Goal: Use online tool/utility: Use online tool/utility

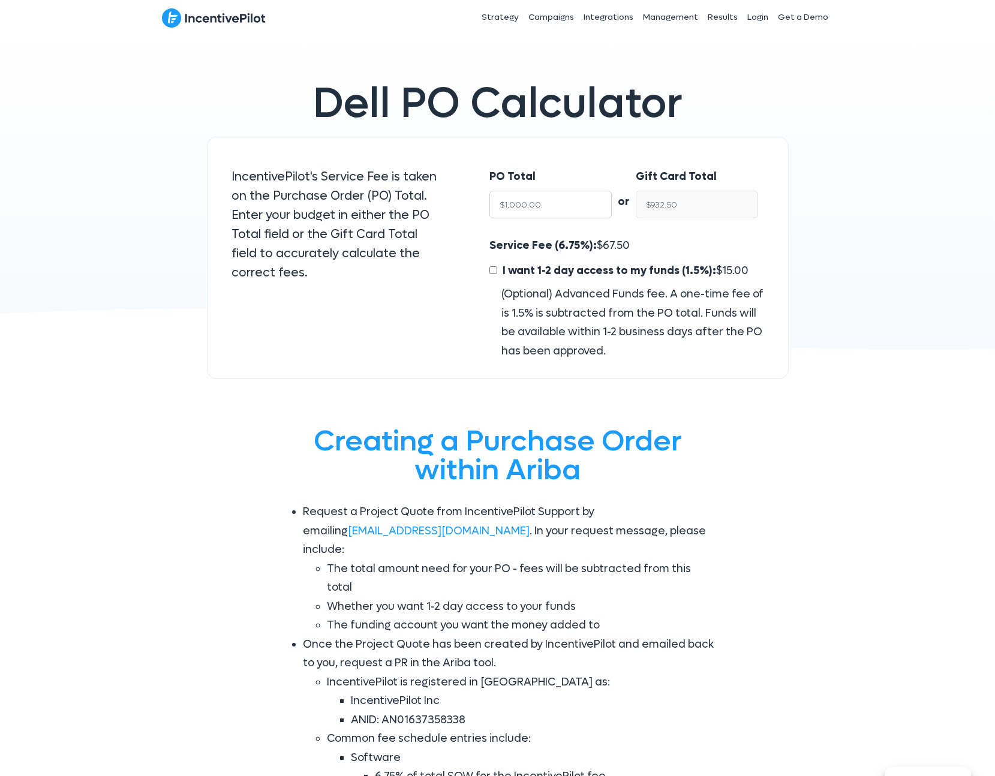
click at [552, 207] on input "$1,000.00" at bounding box center [550, 205] width 122 height 28
type input "$24"
type input "$22.38"
type input "$240"
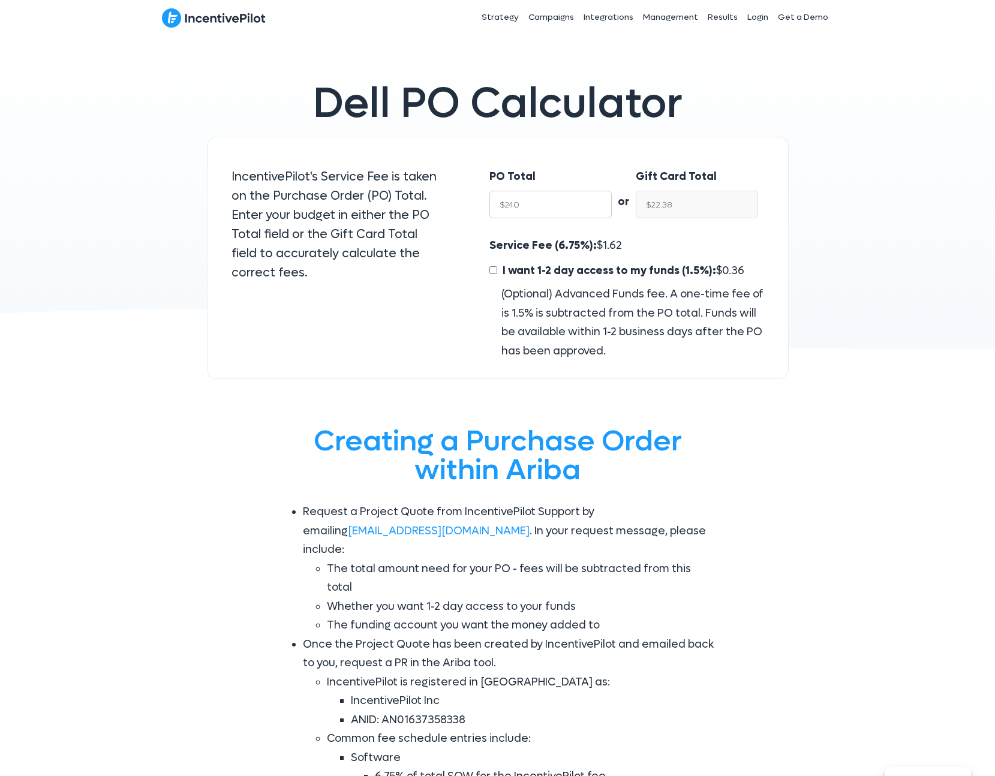
type input "$223.80"
type input "$2400"
type input "$2,238.00"
type input "$24000"
type input "$22,380.00"
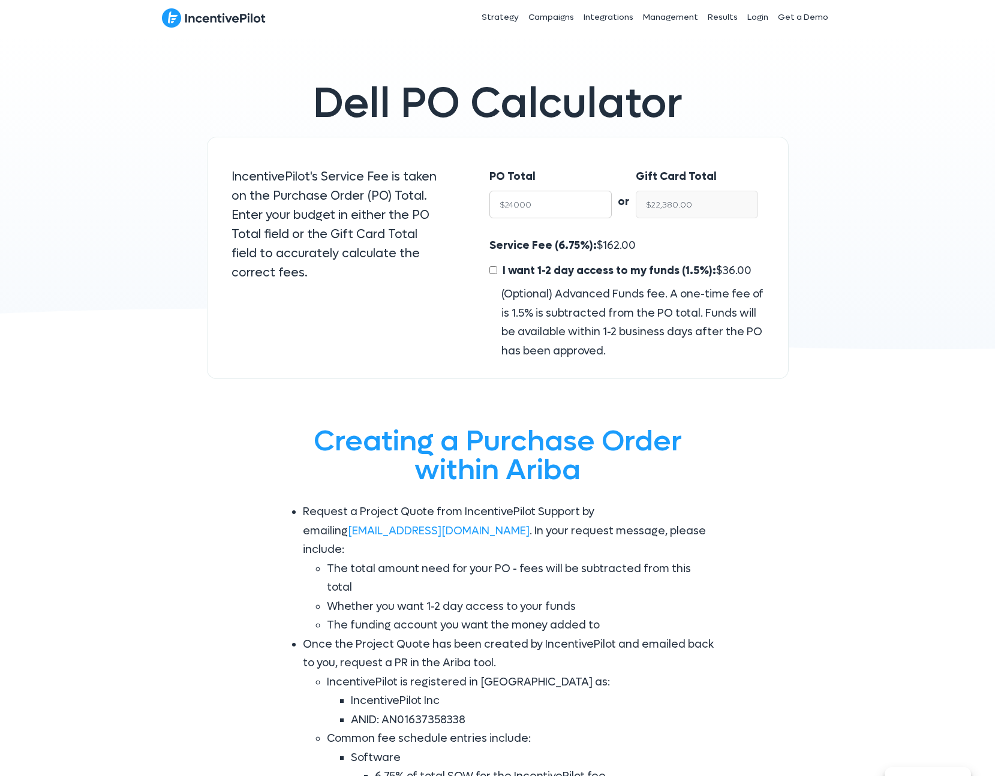
type input "$240000"
type input "$223,800.00"
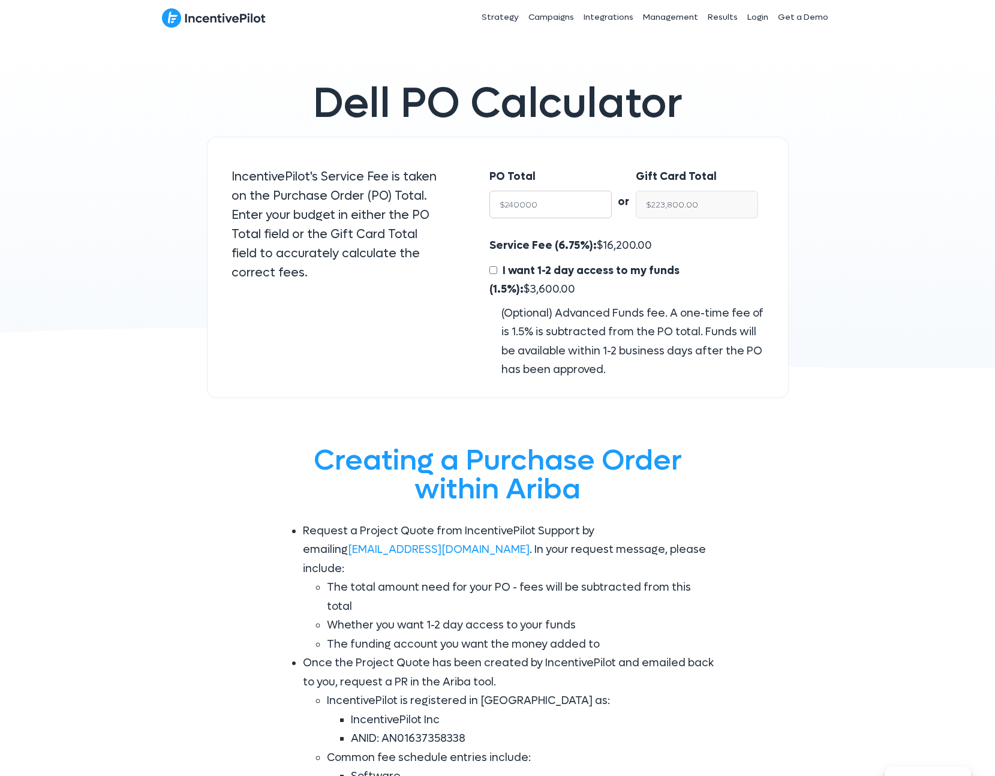
type input "$240000"
click at [656, 238] on div "Service Fee (6.75%): $ 16,200.00 I want 1-2 day access to my funds (1.5%): $ 3,…" at bounding box center [626, 307] width 274 height 143
click at [649, 248] on div "Service Fee (6.75%): $ 16,200.00 I want 1-2 day access to my funds (1.5%): $ 3,…" at bounding box center [626, 307] width 274 height 143
click at [493, 197] on input "$240000" at bounding box center [550, 205] width 122 height 28
drag, startPoint x: 565, startPoint y: 205, endPoint x: 464, endPoint y: 205, distance: 100.8
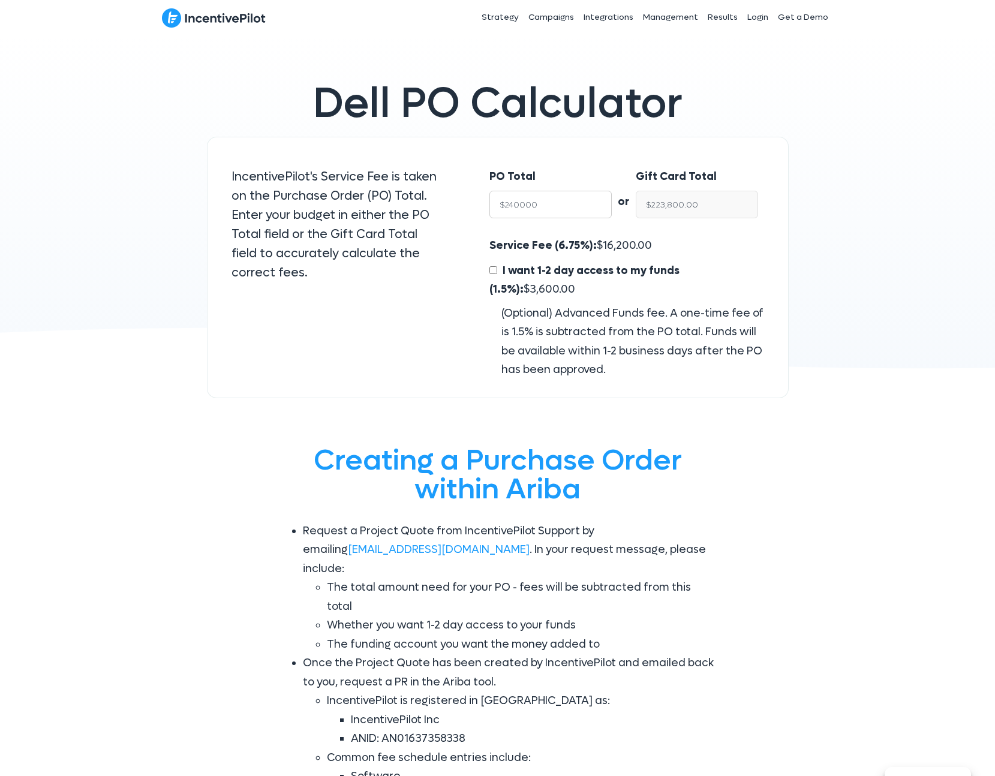
click at [465, 205] on div "PO Total $240000 or Gift Card Total $223,800.00 Service Fee (6.75%): $ 16,200.0…" at bounding box center [626, 267] width 323 height 261
click at [611, 241] on span "16,200.00" at bounding box center [627, 246] width 49 height 14
click at [687, 199] on input "$223,800.00" at bounding box center [697, 205] width 122 height 28
drag, startPoint x: 709, startPoint y: 205, endPoint x: 626, endPoint y: 197, distance: 83.7
click at [626, 197] on div "PO Total $240000 or Gift Card Total $223,800.00" at bounding box center [626, 196] width 298 height 82
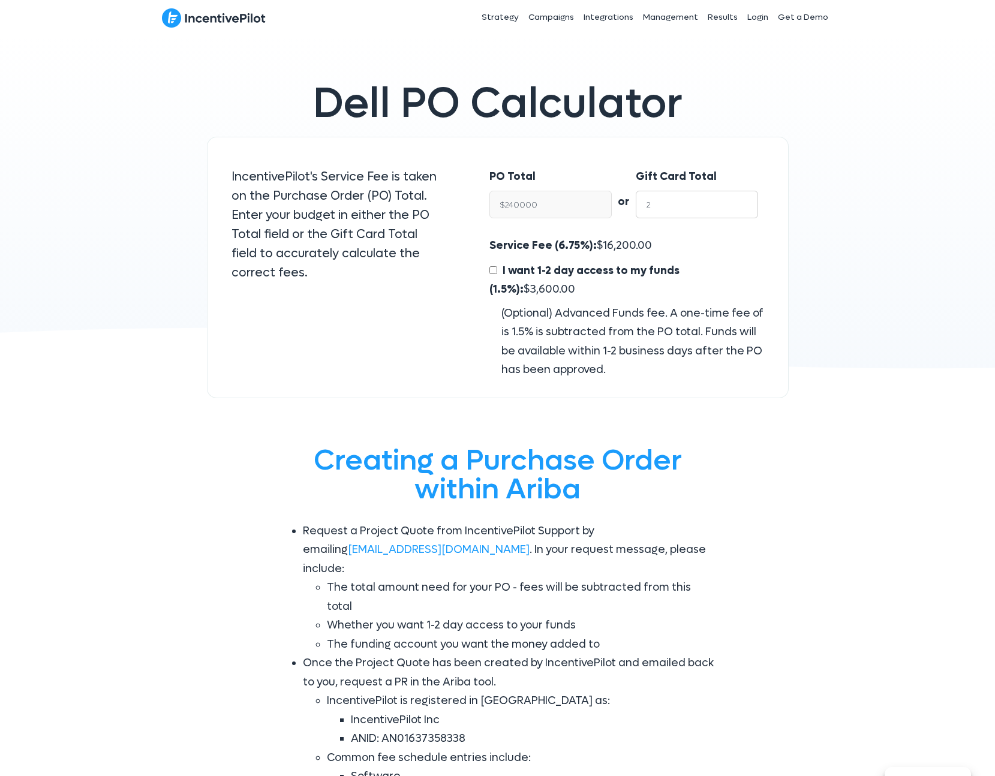
type input "24"
type input "$25.74"
type input "240"
type input "$257.37"
type input "2400"
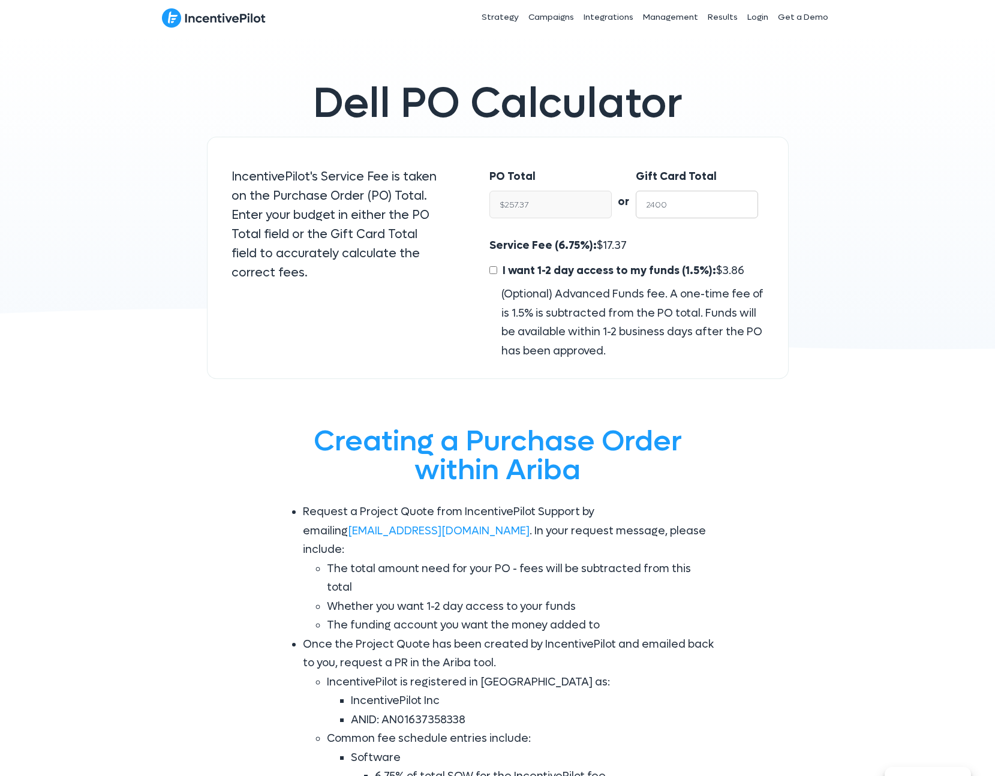
type input "$2,573.73"
type input "24000"
type input "$25,737.27"
type input "240000"
type input "$257,372.65"
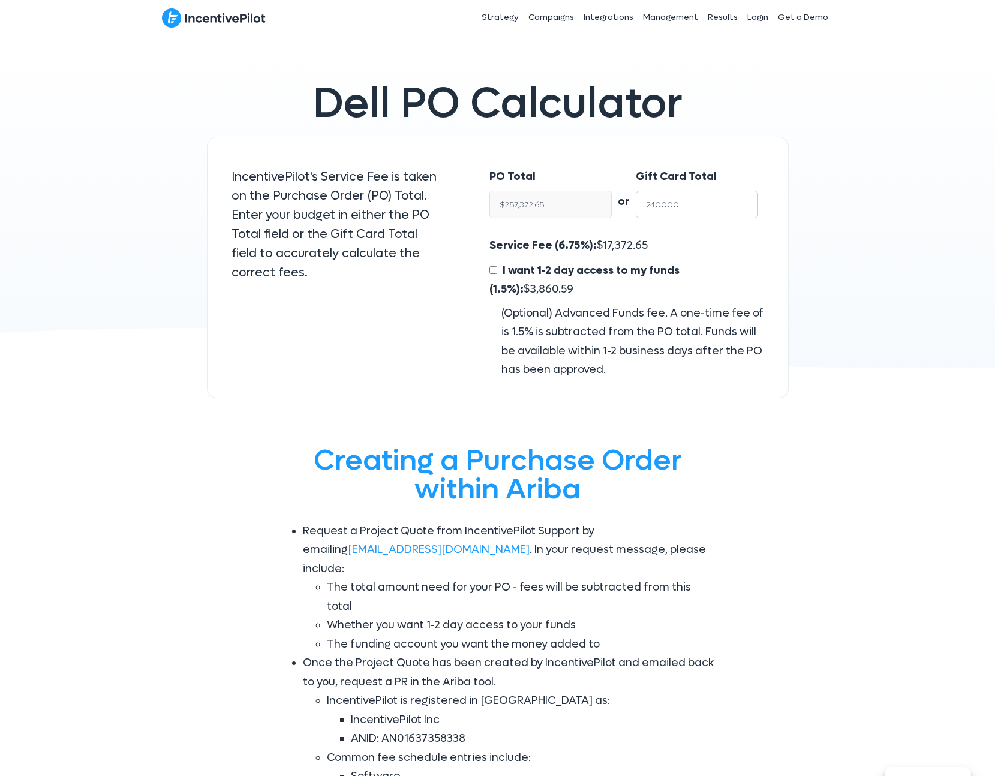
type input "240000"
click at [649, 242] on div "Service Fee (6.75%): $ 17,372.65 I want 1-2 day access to my funds (1.5%): $ 3,…" at bounding box center [626, 307] width 274 height 143
drag, startPoint x: 488, startPoint y: 199, endPoint x: 437, endPoint y: 191, distance: 51.0
click at [437, 191] on div "IncentivePilot's Service Fee is taken on the Purchase Order (PO) Total. Enter y…" at bounding box center [498, 267] width 582 height 261
click at [647, 240] on div "Service Fee (6.75%): $ 17,372.65 I want 1-2 day access to my funds (1.5%): $ 3,…" at bounding box center [626, 307] width 274 height 143
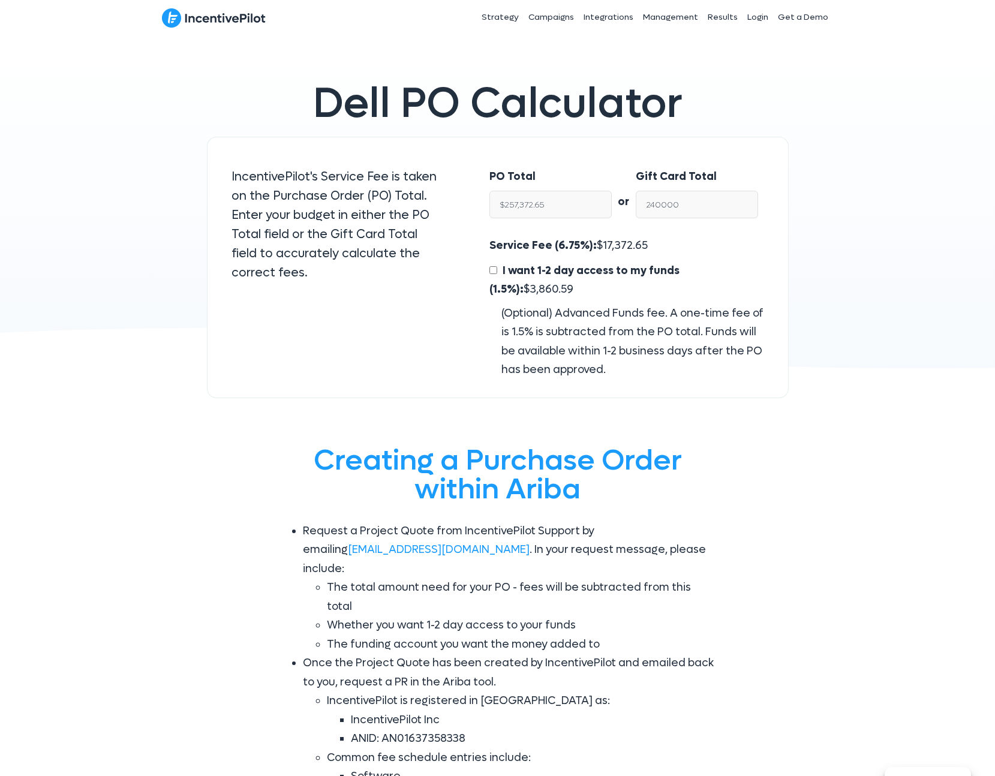
click at [652, 246] on div "Service Fee (6.75%): $ 17,372.65 I want 1-2 day access to my funds (1.5%): $ 3,…" at bounding box center [626, 307] width 274 height 143
drag, startPoint x: 540, startPoint y: 197, endPoint x: 577, endPoint y: 205, distance: 37.9
click at [545, 199] on input "$257,372.65" at bounding box center [550, 205] width 122 height 28
drag, startPoint x: 577, startPoint y: 205, endPoint x: 464, endPoint y: 201, distance: 112.8
click at [464, 201] on div "IncentivePilot's Service Fee is taken on the Purchase Order (PO) Total. Enter y…" at bounding box center [498, 267] width 582 height 261
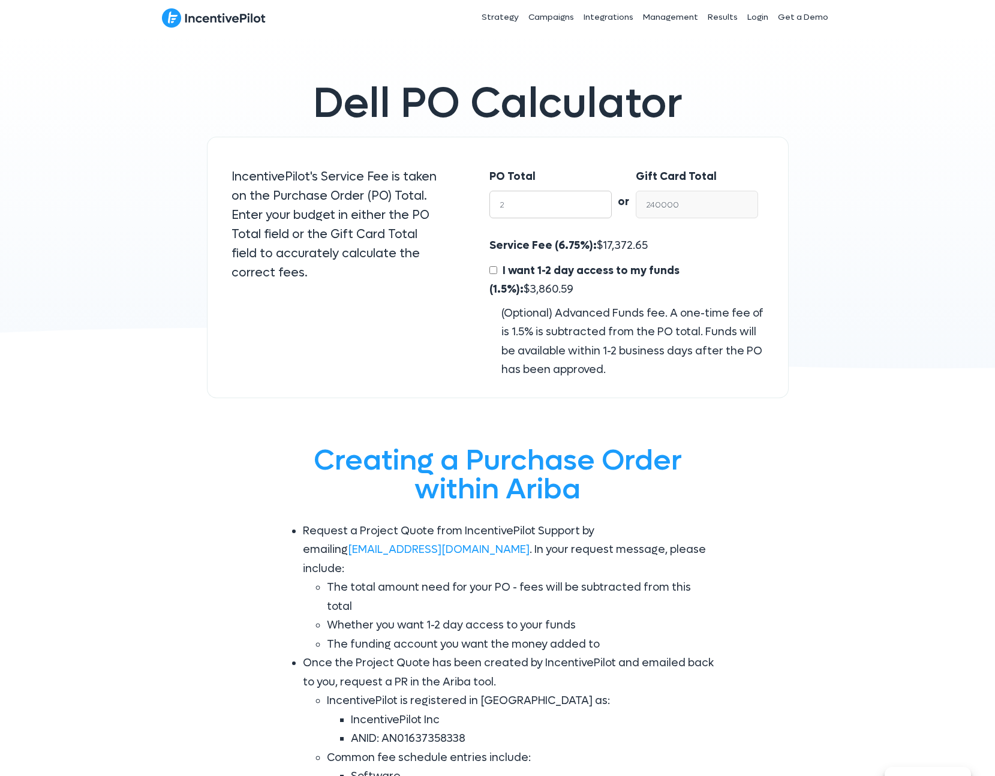
type input "24"
type input "$22.38"
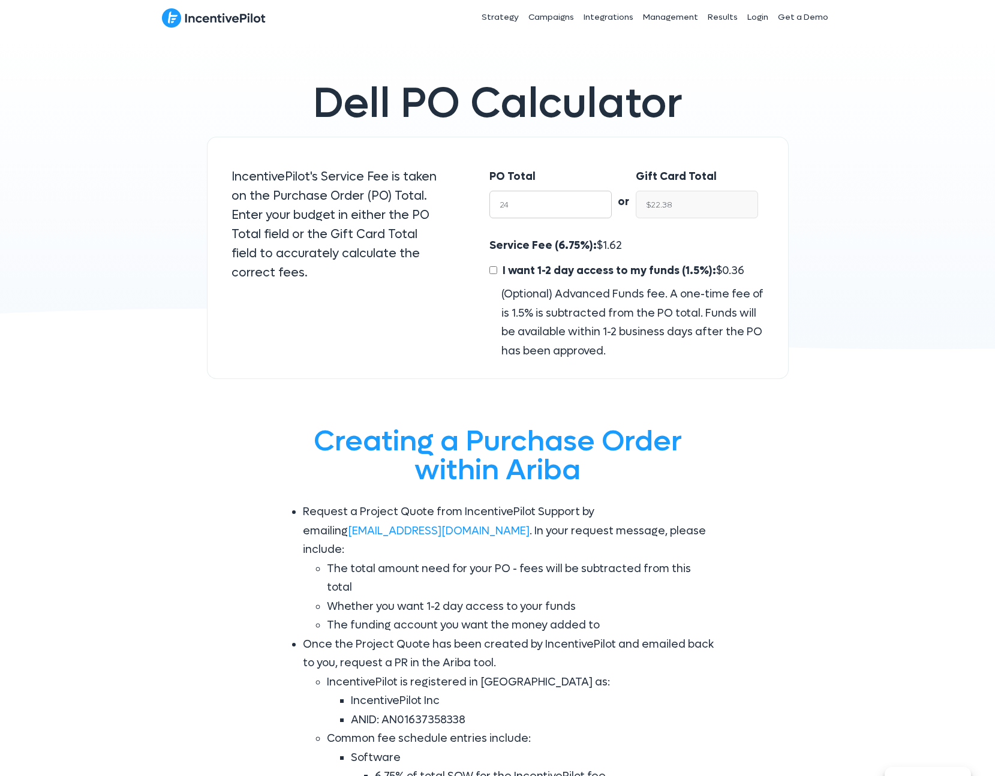
type input "240"
type input "$223.80"
type input "2400"
type input "$2,238.00"
type input "24000"
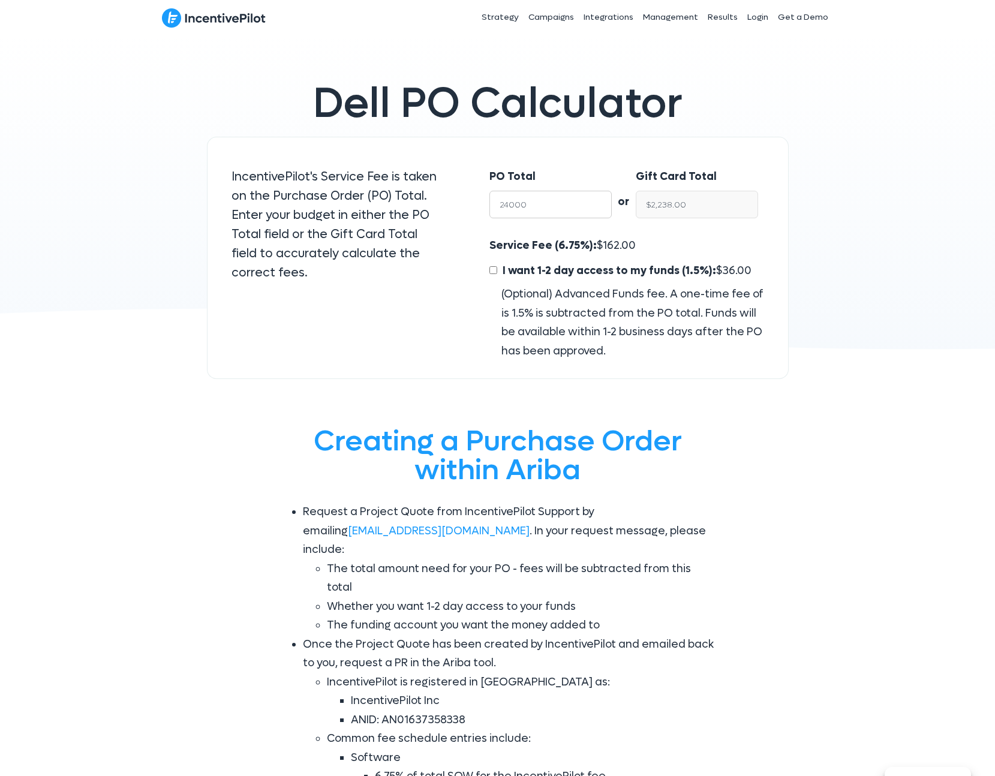
type input "$22,380.00"
type input "240000"
type input "$223,800.00"
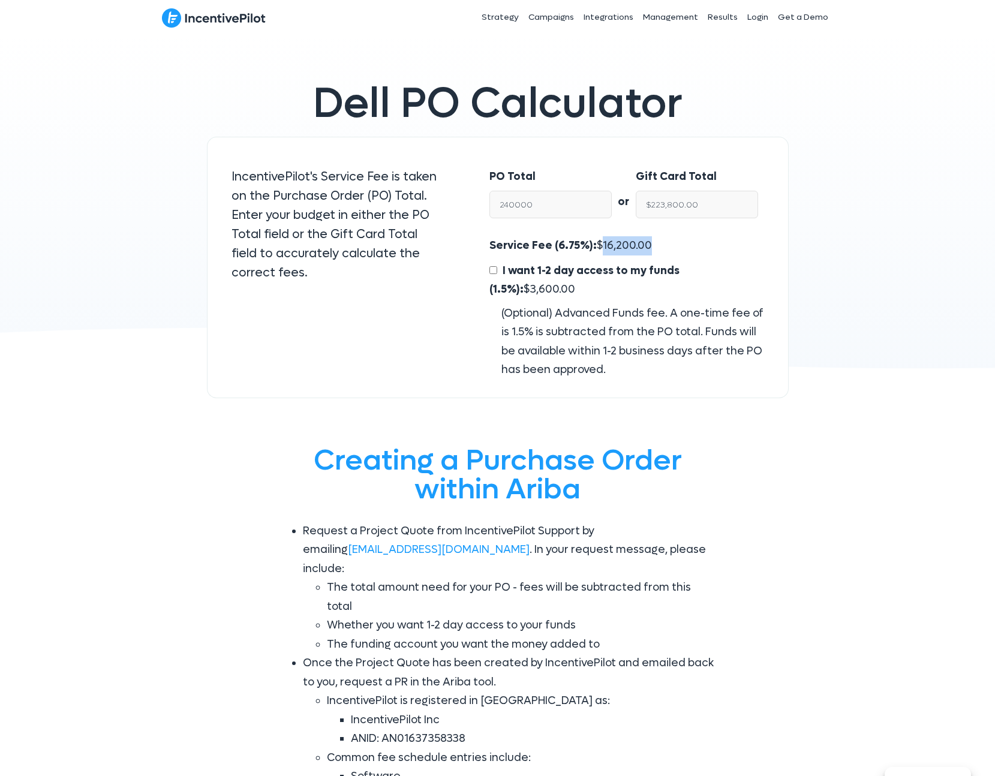
drag, startPoint x: 658, startPoint y: 237, endPoint x: 595, endPoint y: 241, distance: 63.1
click at [595, 241] on div "Service Fee (6.75%): $ 16,200.00 I want 1-2 day access to my funds (1.5%): $ 3,…" at bounding box center [626, 307] width 274 height 143
drag, startPoint x: 546, startPoint y: 206, endPoint x: 506, endPoint y: 203, distance: 40.3
click at [505, 203] on input "240000" at bounding box center [550, 205] width 122 height 28
type input "261"
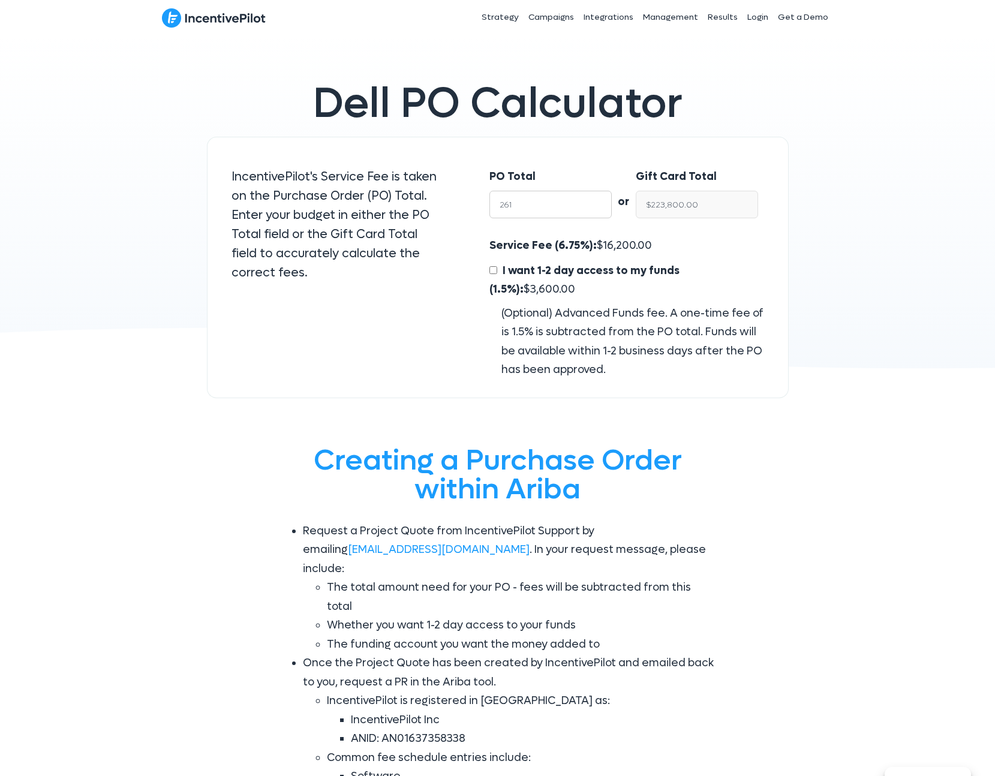
type input "$243.38"
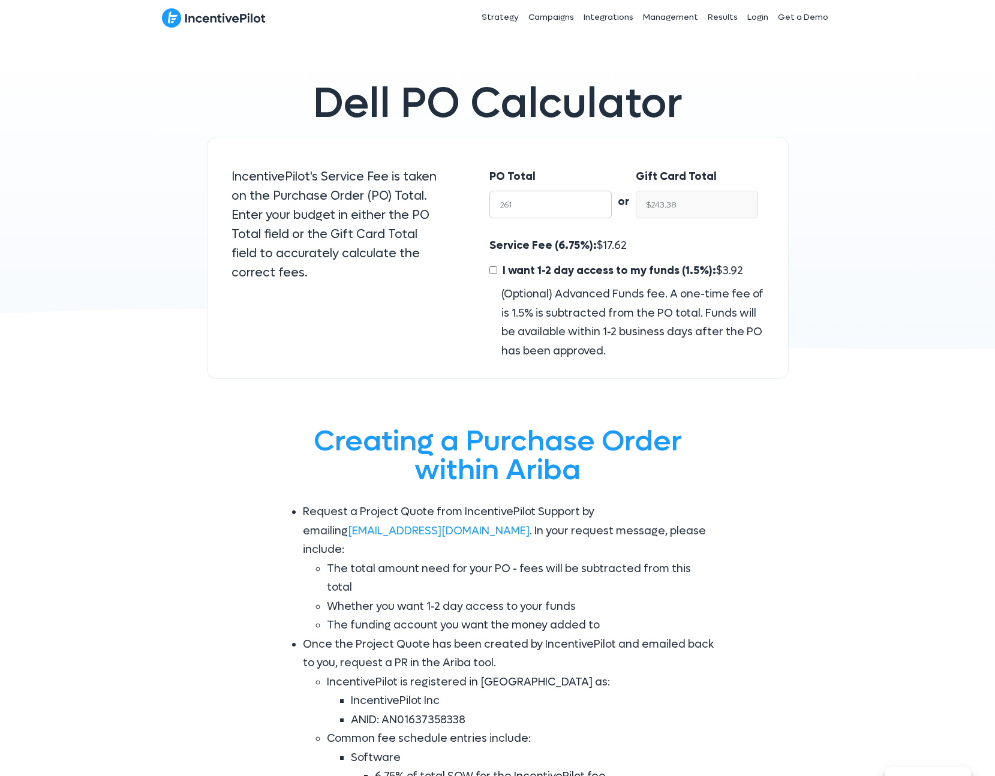
type input "2610"
type input "$2,433.82"
type input "26100"
type input "$24,338.25"
type input "261000"
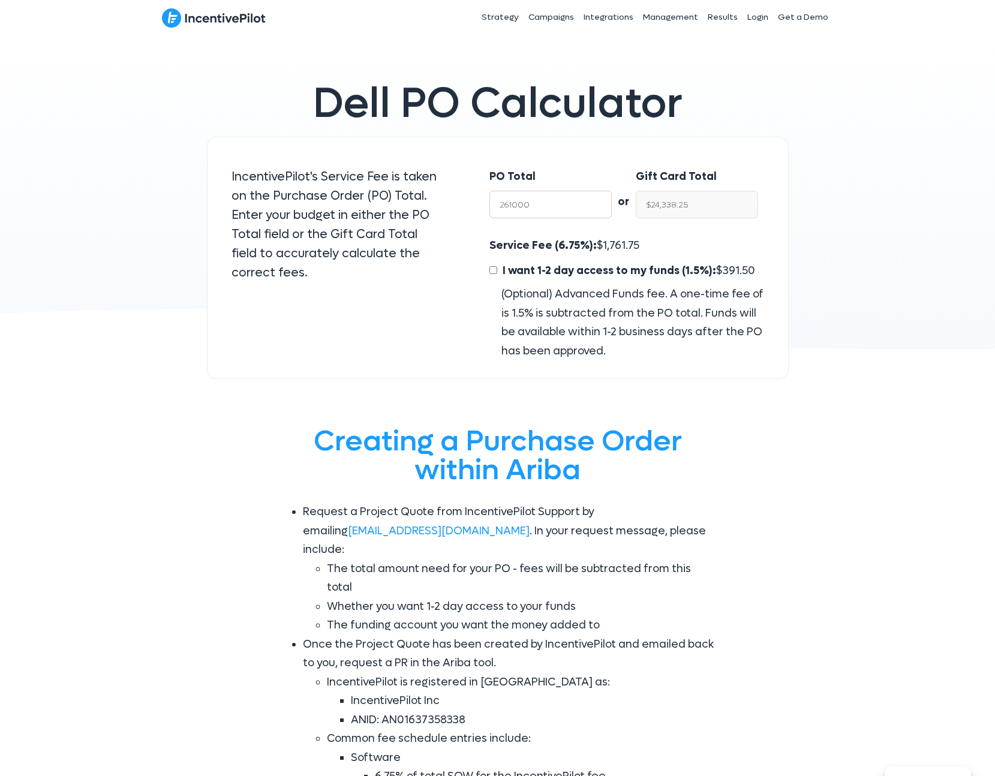
type input "$243,382.50"
click at [681, 234] on div "Gift Card Total $243,382.50" at bounding box center [703, 196] width 134 height 82
drag, startPoint x: 718, startPoint y: 201, endPoint x: 600, endPoint y: 197, distance: 118.8
click at [600, 197] on div "PO Total 261000 or Gift Card Total $243,382.50" at bounding box center [626, 196] width 298 height 82
type input "$261,000.00"
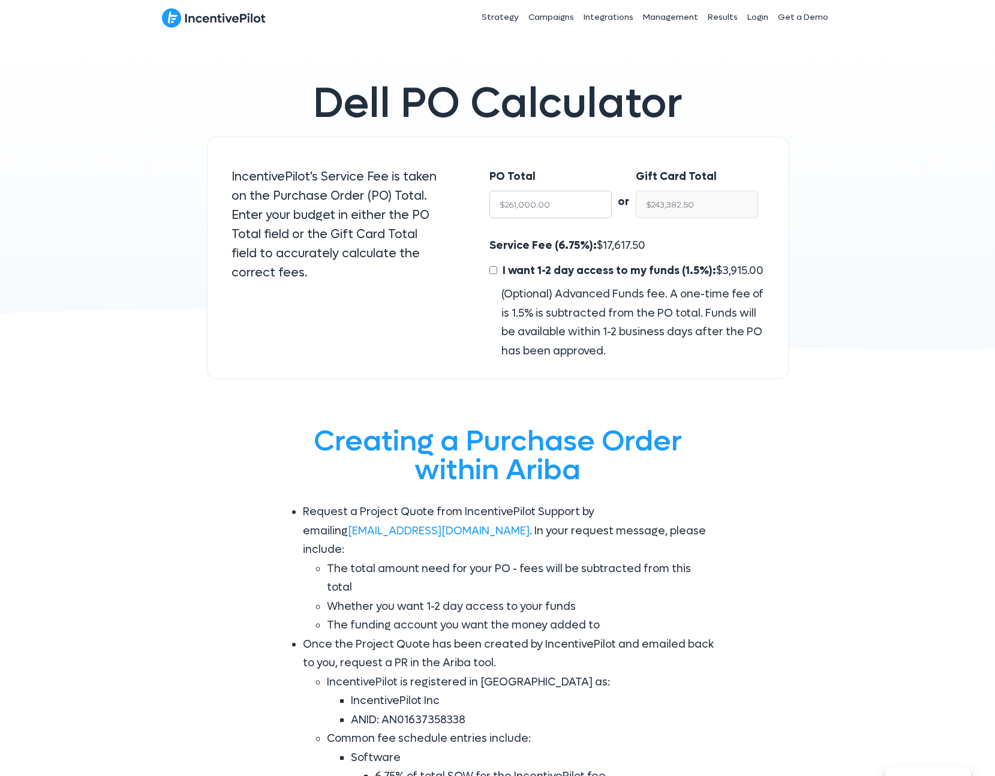
click at [567, 205] on input "$261,000.00" at bounding box center [550, 205] width 122 height 28
drag, startPoint x: 642, startPoint y: 248, endPoint x: 522, endPoint y: 199, distance: 130.2
click at [522, 199] on div "PO Total $261,000.00 or Gift Card Total $243,382.50 Service Fee (6.75%): $ 17,6…" at bounding box center [626, 258] width 323 height 243
click at [528, 200] on input "$261,000.00" at bounding box center [550, 205] width 122 height 28
click at [533, 206] on input "$261,000.00" at bounding box center [550, 205] width 122 height 28
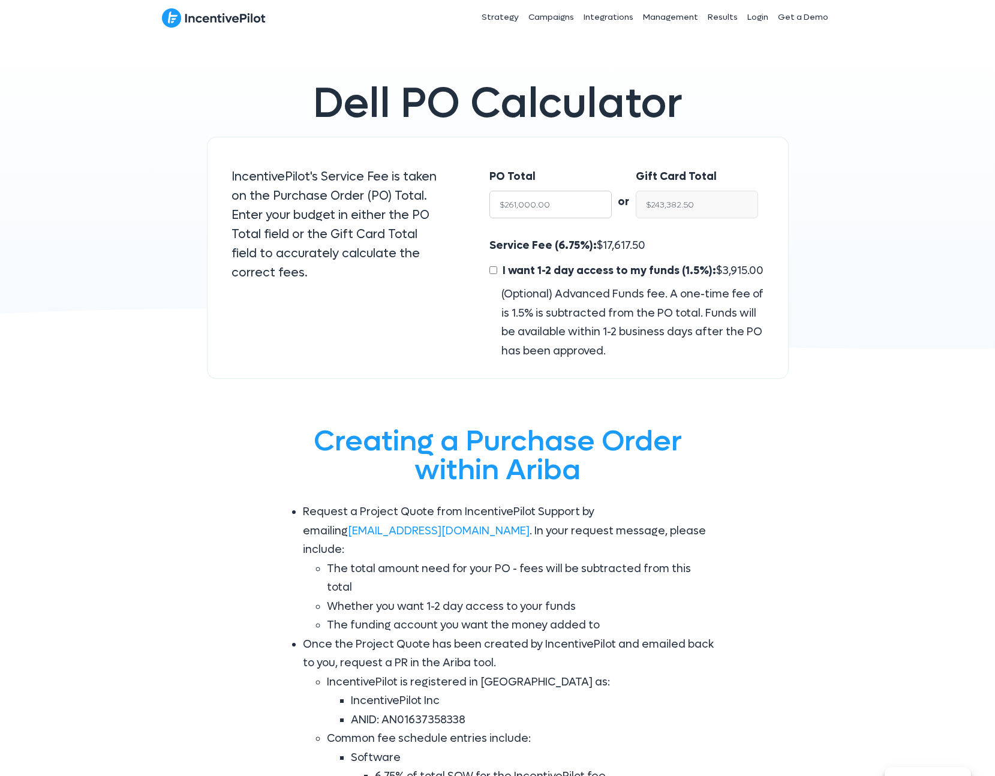
click at [559, 205] on input "$261,000.00" at bounding box center [550, 205] width 122 height 28
drag, startPoint x: 555, startPoint y: 204, endPoint x: 467, endPoint y: 206, distance: 87.6
click at [467, 206] on div "PO Total $261,000.00 or Gift Card Total $243,382.50 Service Fee (6.75%): $ 17,6…" at bounding box center [626, 258] width 323 height 243
drag, startPoint x: 691, startPoint y: 203, endPoint x: 609, endPoint y: 195, distance: 82.6
click at [609, 195] on div "PO Total $261,000.00 or Gift Card Total $243,382.50" at bounding box center [626, 196] width 298 height 82
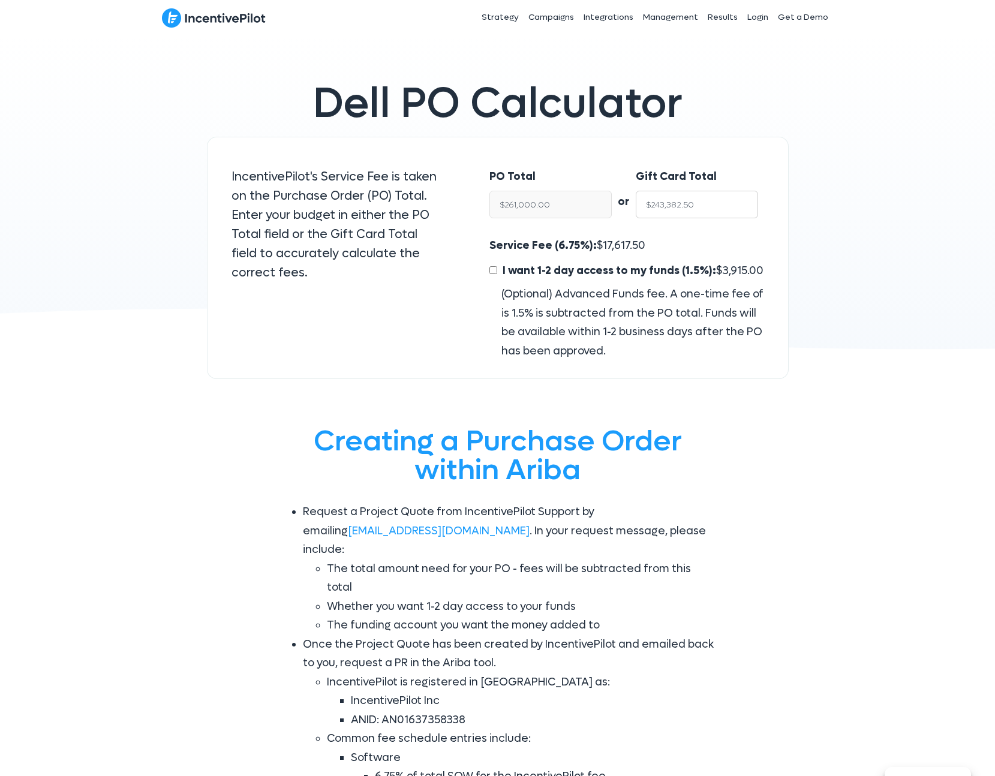
type input "2"
type input "$2.14"
type input "22"
type input "$23.59"
type input "224"
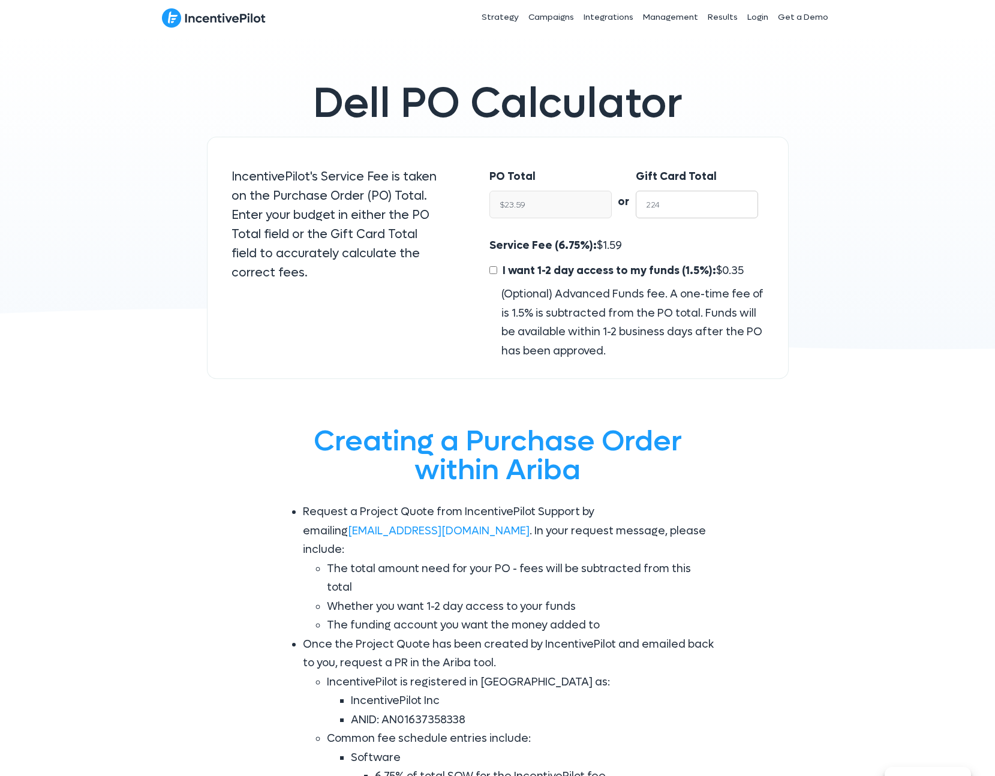
type input "$240.21"
type input "2240"
type input "$2,402.14"
type input "22400"
type input "$24,021.45"
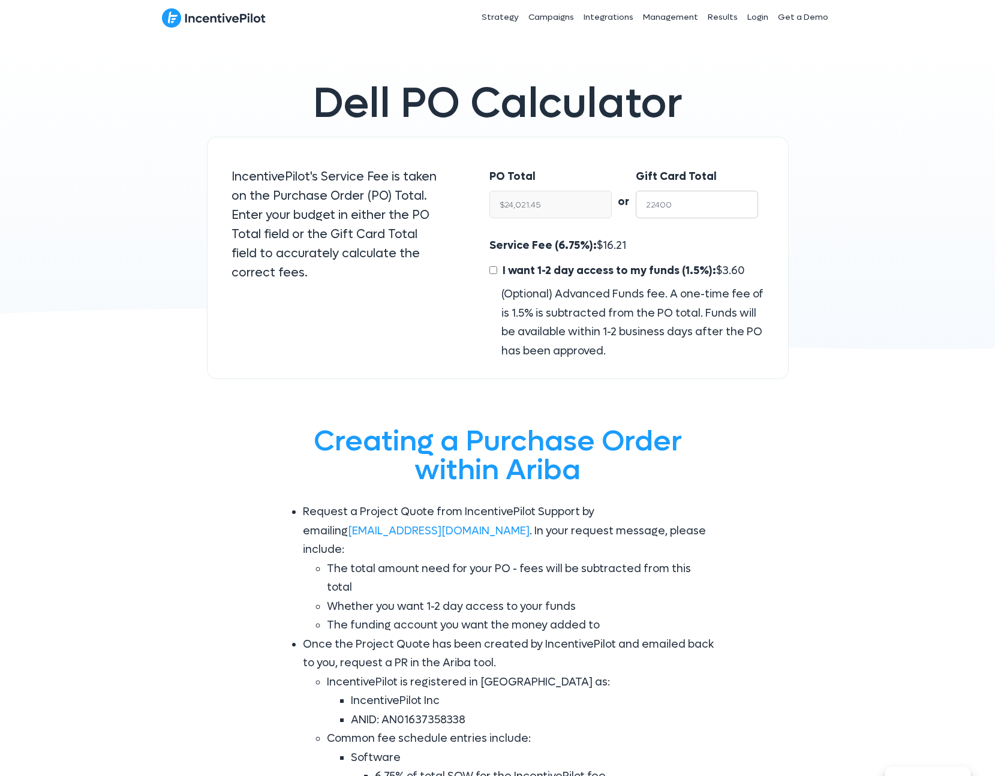
type input "224000"
type input "$240,214.48"
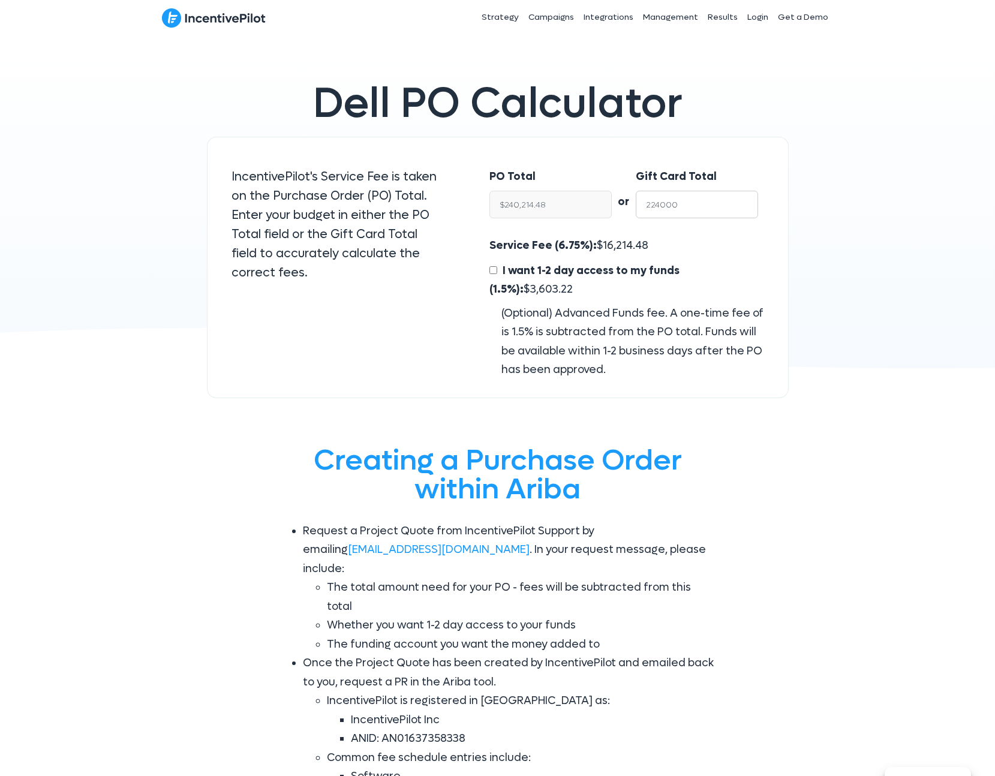
type input "224000"
click at [661, 234] on div "Gift Card Total 224000" at bounding box center [703, 196] width 134 height 82
drag, startPoint x: 549, startPoint y: 203, endPoint x: 468, endPoint y: 197, distance: 81.2
click at [468, 197] on div "PO Total $240,214.48 or Gift Card Total 224000 Service Fee (6.75%): $ 16,214.48…" at bounding box center [626, 267] width 323 height 261
drag, startPoint x: 651, startPoint y: 242, endPoint x: 476, endPoint y: 196, distance: 180.5
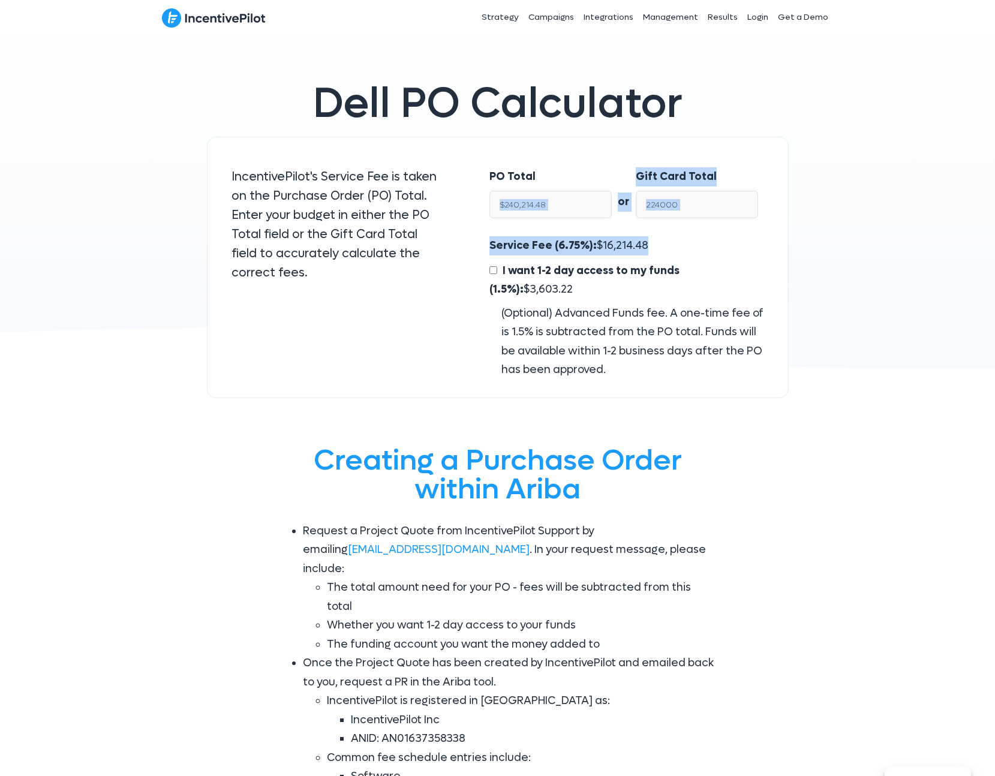
click at [476, 196] on div "PO Total $240,214.48 or Gift Card Total 224000 Service Fee (6.75%): $ 16,214.48…" at bounding box center [626, 267] width 323 height 261
click at [541, 161] on div "PO Total $240,214.48" at bounding box center [544, 196] width 134 height 82
click at [690, 207] on input "224000" at bounding box center [697, 205] width 122 height 28
drag, startPoint x: 658, startPoint y: 242, endPoint x: 485, endPoint y: 191, distance: 180.1
click at [485, 191] on div "PO Total $240,214.48 or Gift Card Total 224000 Service Fee (6.75%): $ 16,214.48…" at bounding box center [626, 267] width 323 height 261
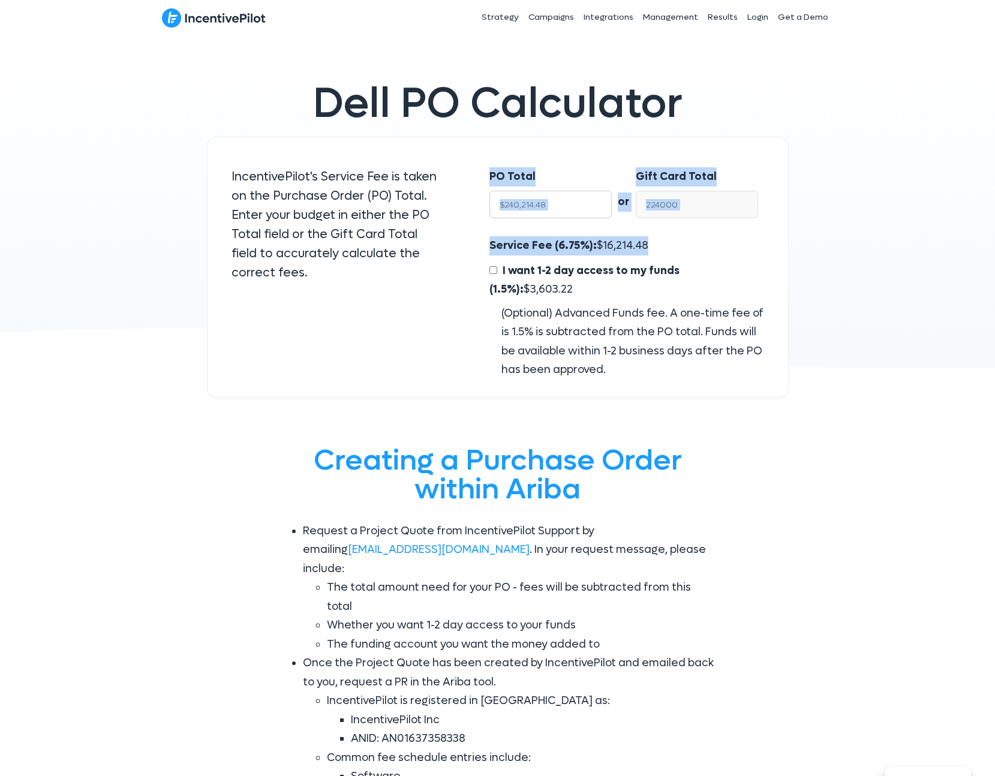
click at [531, 197] on input "$240,214.48" at bounding box center [550, 205] width 122 height 28
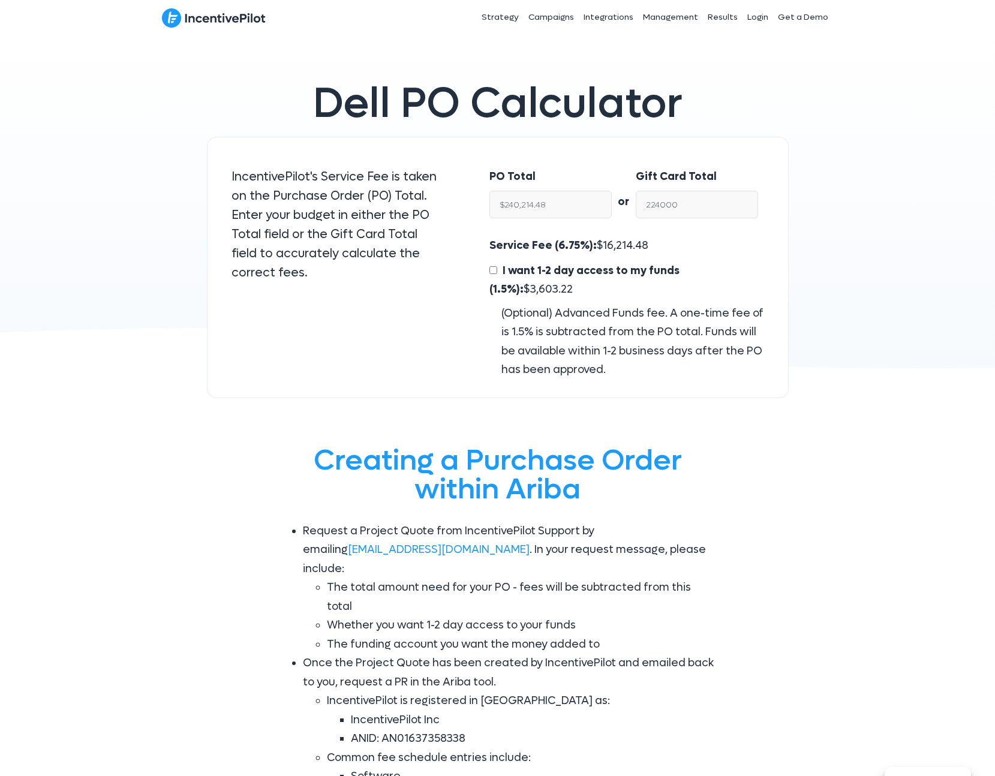
click at [687, 243] on div "Service Fee (6.75%): $ 16,214.48 I want 1-2 day access to my funds (1.5%): $ 3,…" at bounding box center [626, 307] width 274 height 143
click at [664, 241] on div "Service Fee (6.75%): $ 16,214.48 I want 1-2 day access to my funds (1.5%): $ 3,…" at bounding box center [626, 307] width 274 height 143
drag, startPoint x: 557, startPoint y: 233, endPoint x: 515, endPoint y: 234, distance: 42.6
click at [515, 234] on div "PO Total $240,214.48 or Gift Card Total 224000 Service Fee (6.75%): $ 16,214.48…" at bounding box center [626, 267] width 323 height 261
click at [514, 236] on div "Service Fee (6.75%): $ 16,214.48 I want 1-2 day access to my funds (1.5%): $ 3,…" at bounding box center [626, 307] width 274 height 143
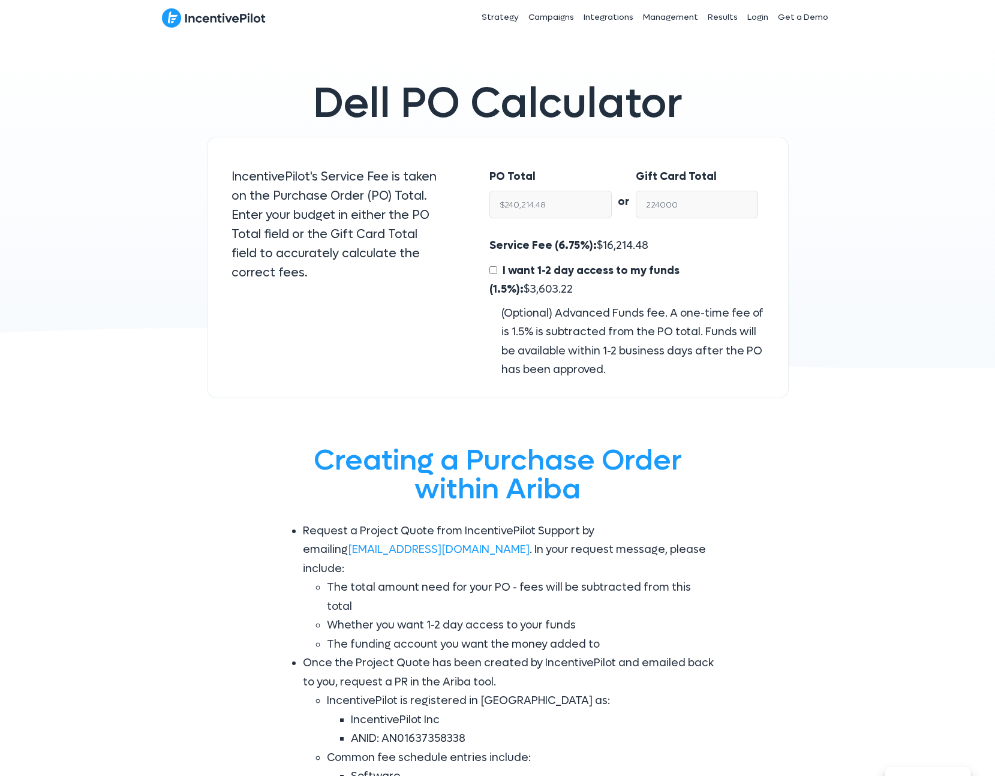
click at [486, 302] on div "Service Fee (6.75%): $ 16,214.48 I want 1-2 day access to my funds (1.5%): $ 3,…" at bounding box center [626, 307] width 298 height 143
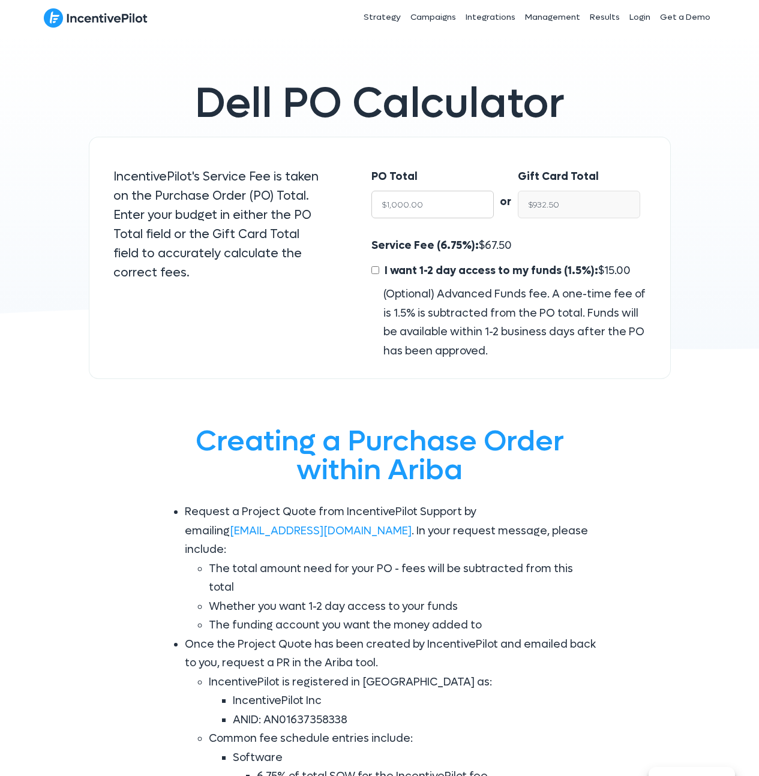
click at [449, 204] on input "$1,000.00" at bounding box center [432, 205] width 122 height 28
paste input "223,886.53"
type input "$223,886.53"
type input "$208,774.19"
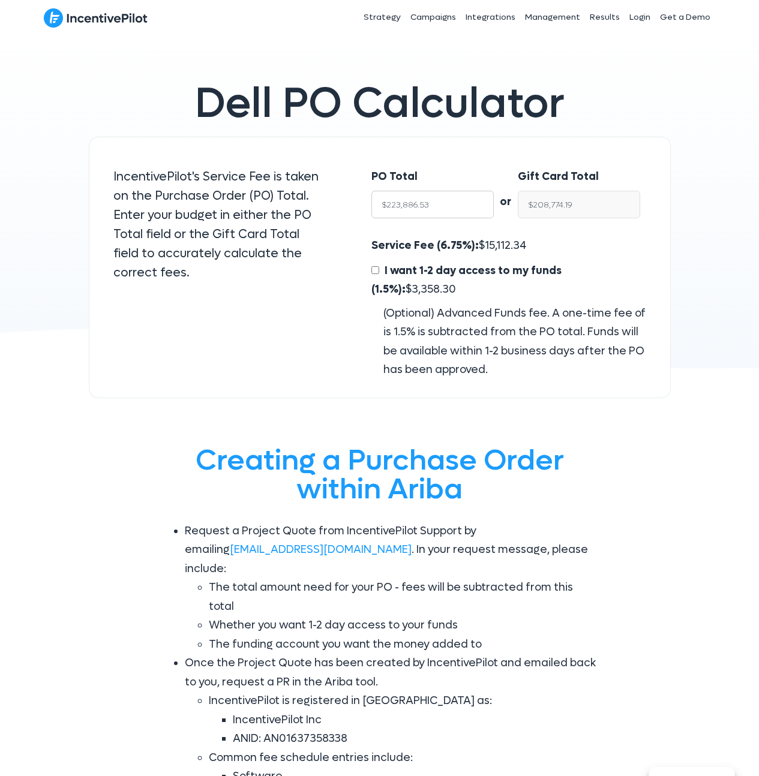
type input "$1,000.00"
type input "$932.50"
type input "$"
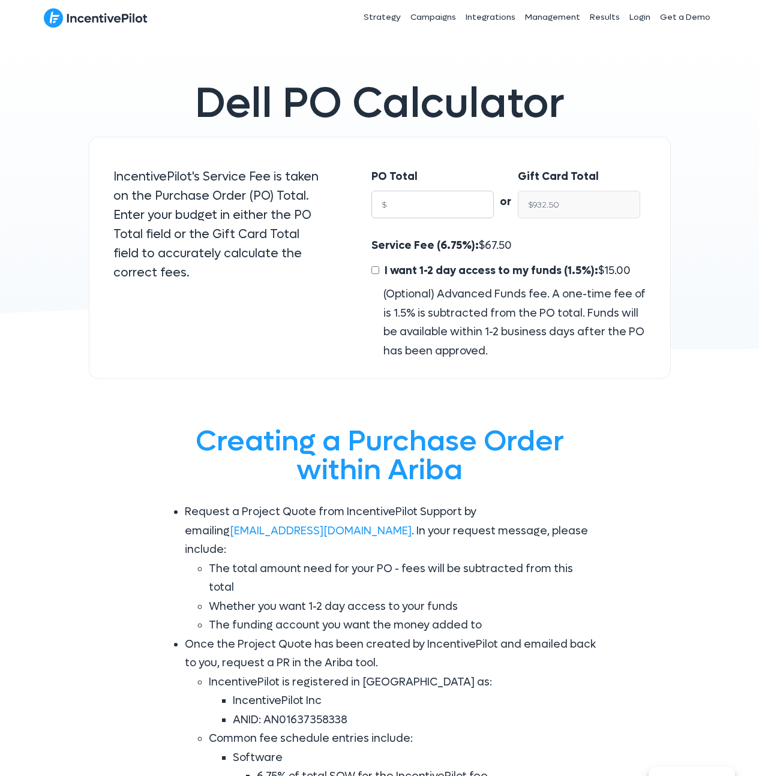
type input "$NaN"
type input "$"
click at [557, 213] on input "$NaN" at bounding box center [579, 205] width 122 height 28
click at [557, 212] on input "$NaN" at bounding box center [579, 205] width 122 height 28
click at [558, 209] on input "$NaN" at bounding box center [579, 205] width 122 height 28
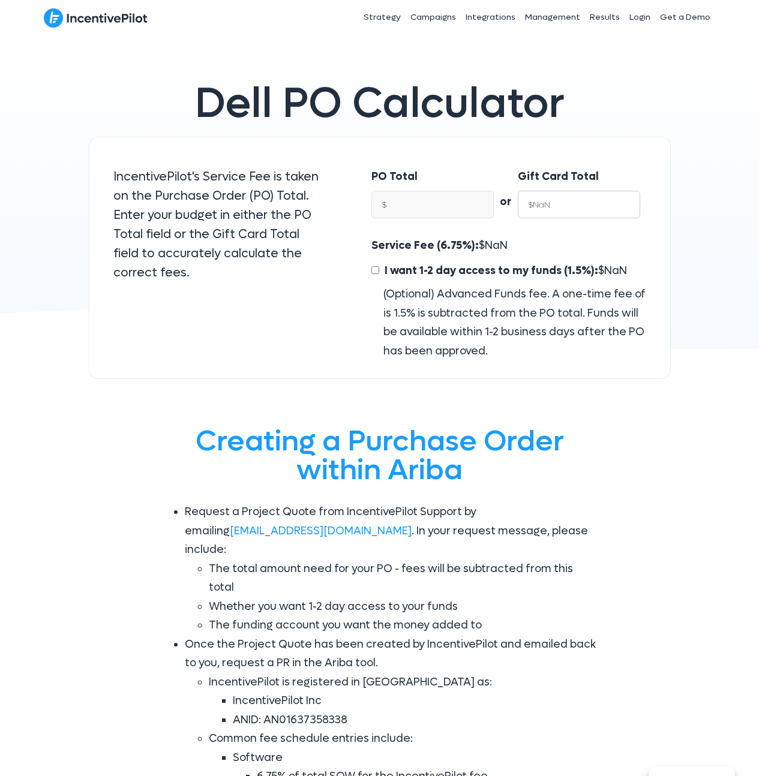
paste input "223,886.53"
type input "223,886.53"
type input "$240,092.79"
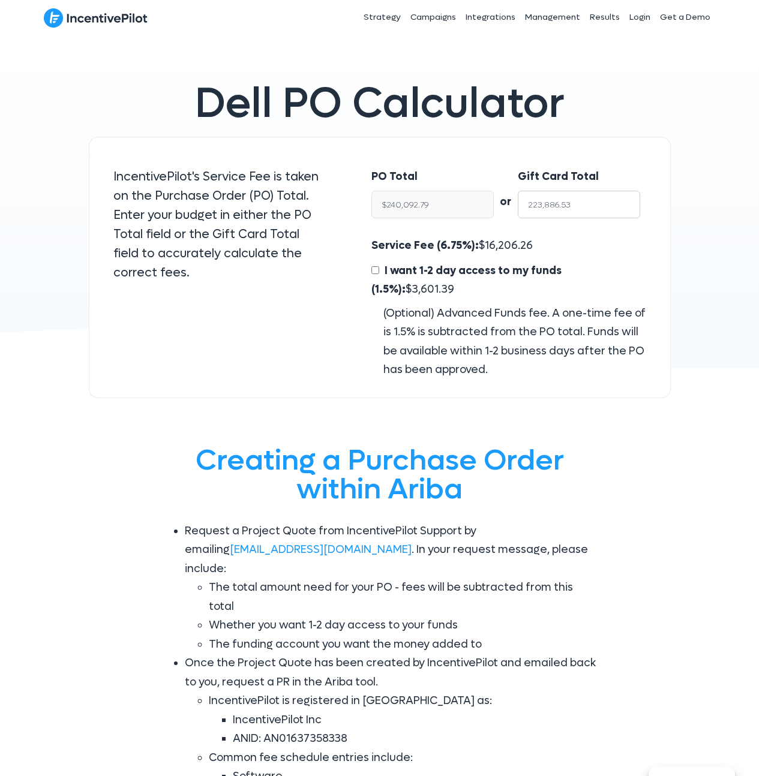
type input "223,886.53"
click at [500, 161] on div "or" at bounding box center [506, 189] width 24 height 68
